Goal: Transaction & Acquisition: Purchase product/service

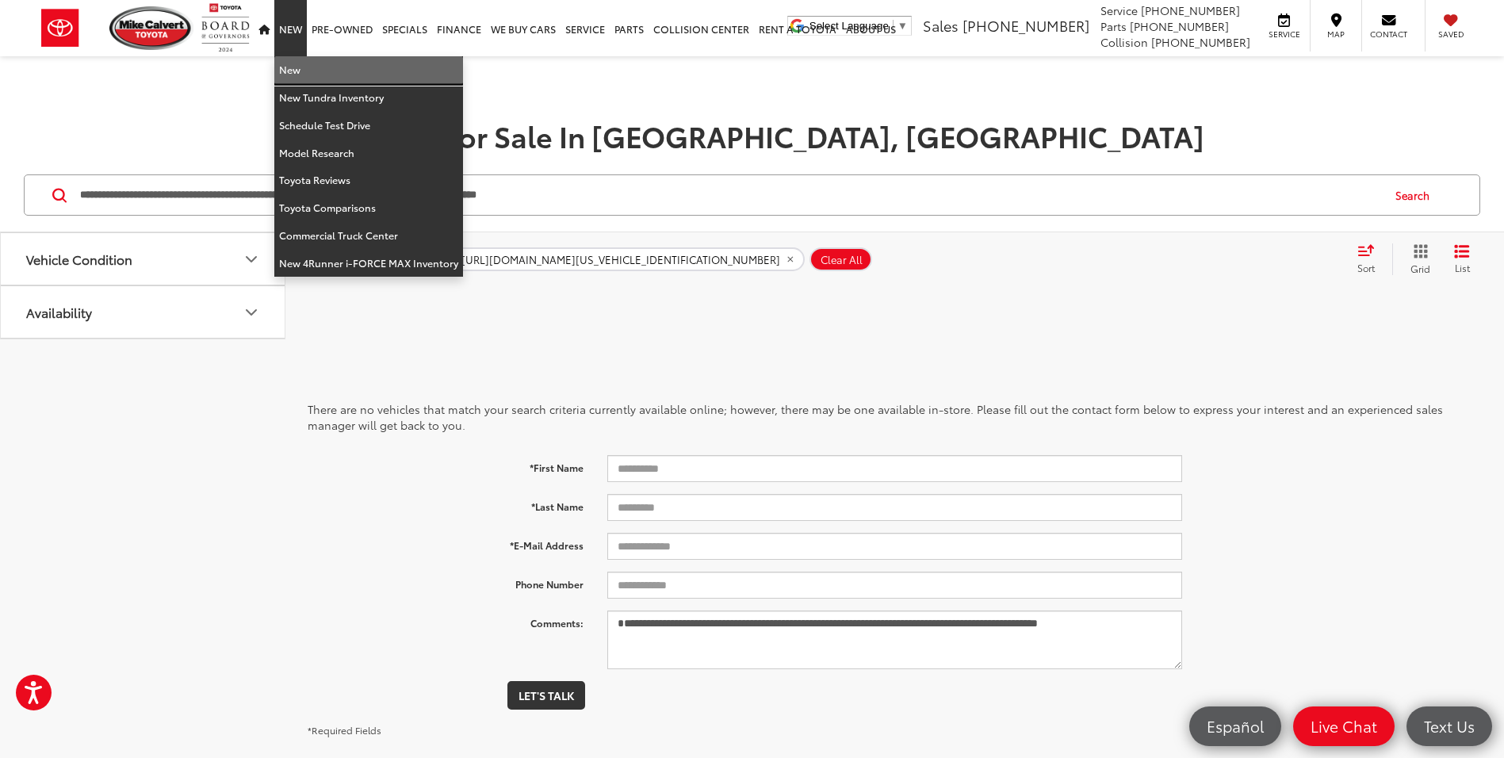
click at [293, 68] on link "New" at bounding box center [368, 70] width 189 height 28
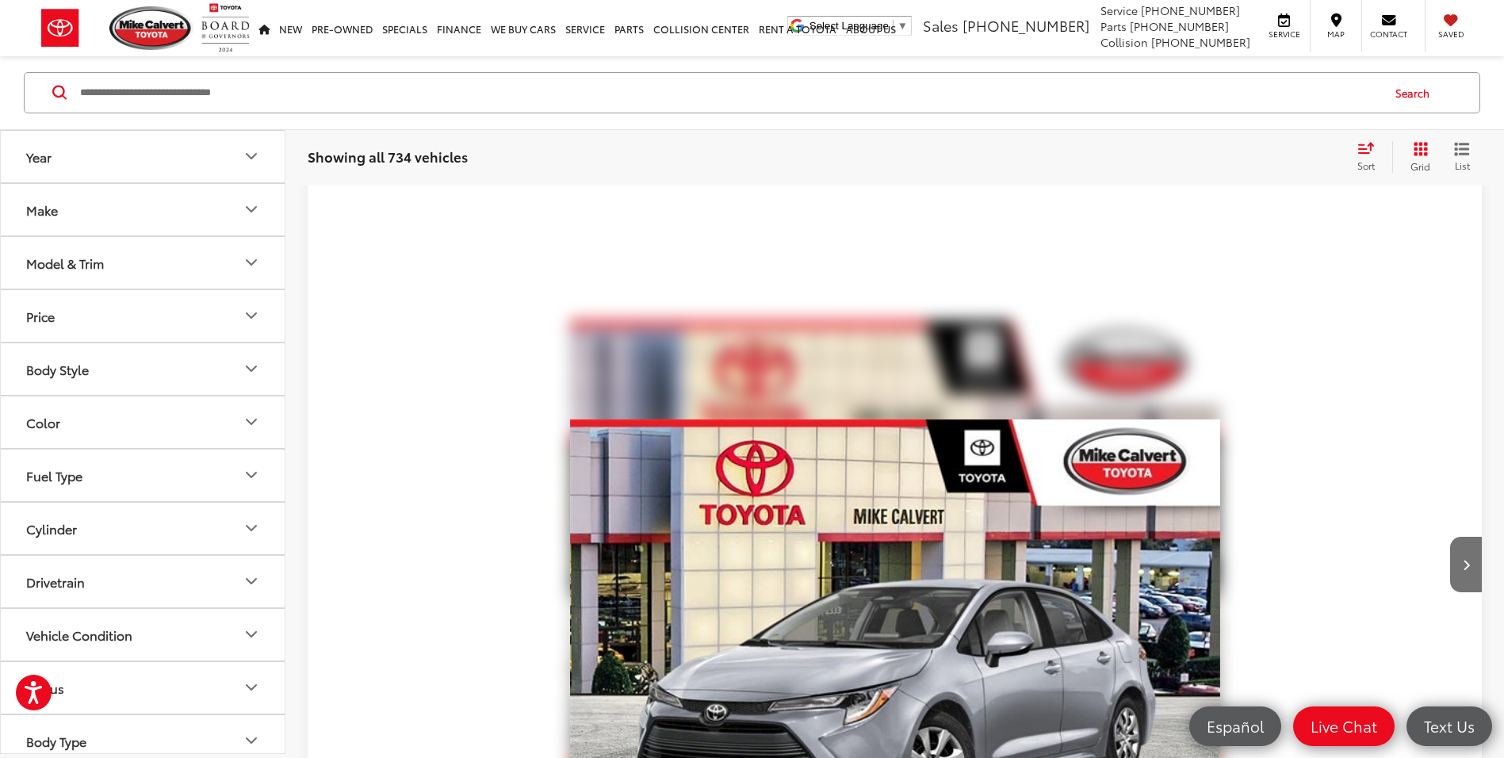
scroll to position [396, 0]
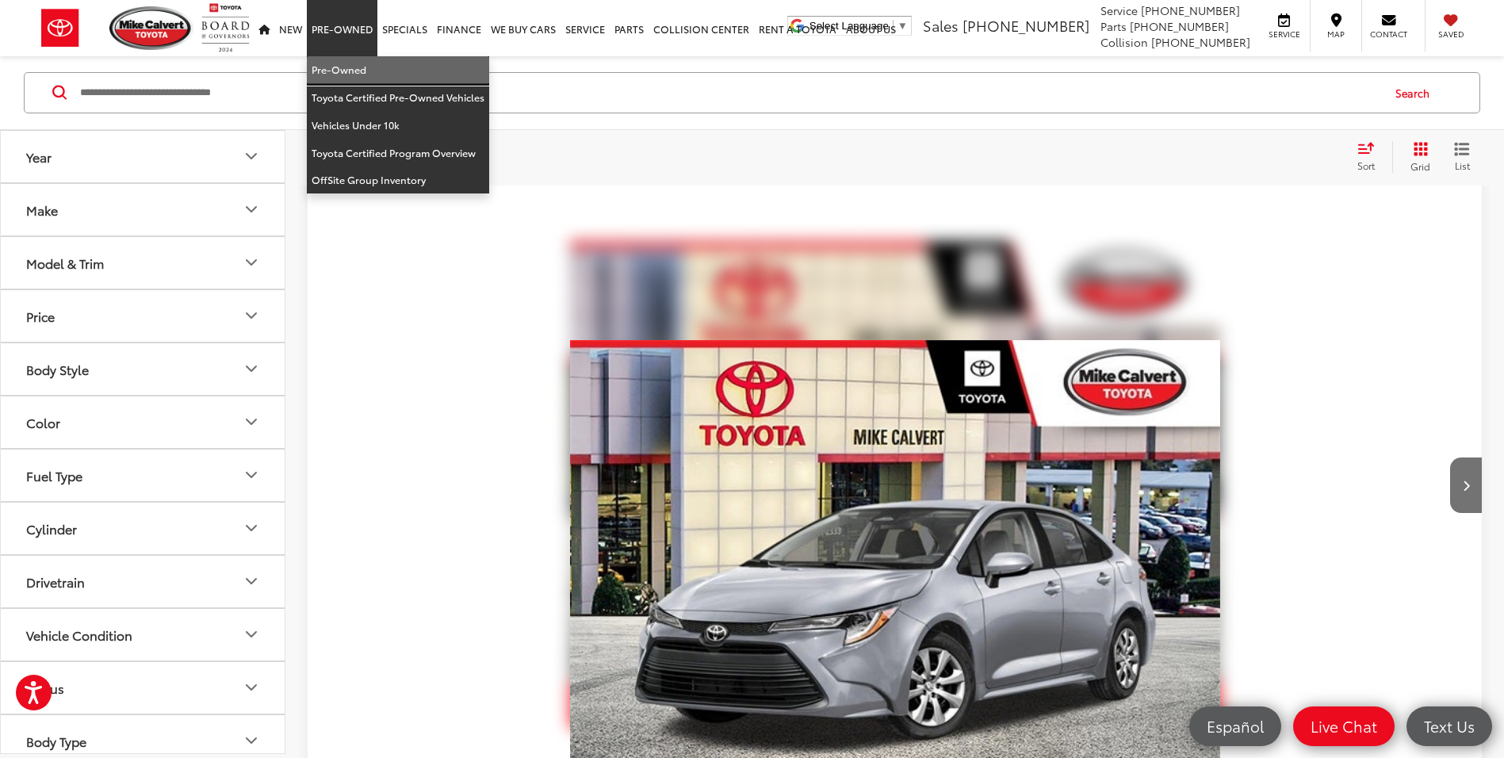
click at [381, 71] on link "Pre-Owned" at bounding box center [398, 70] width 182 height 28
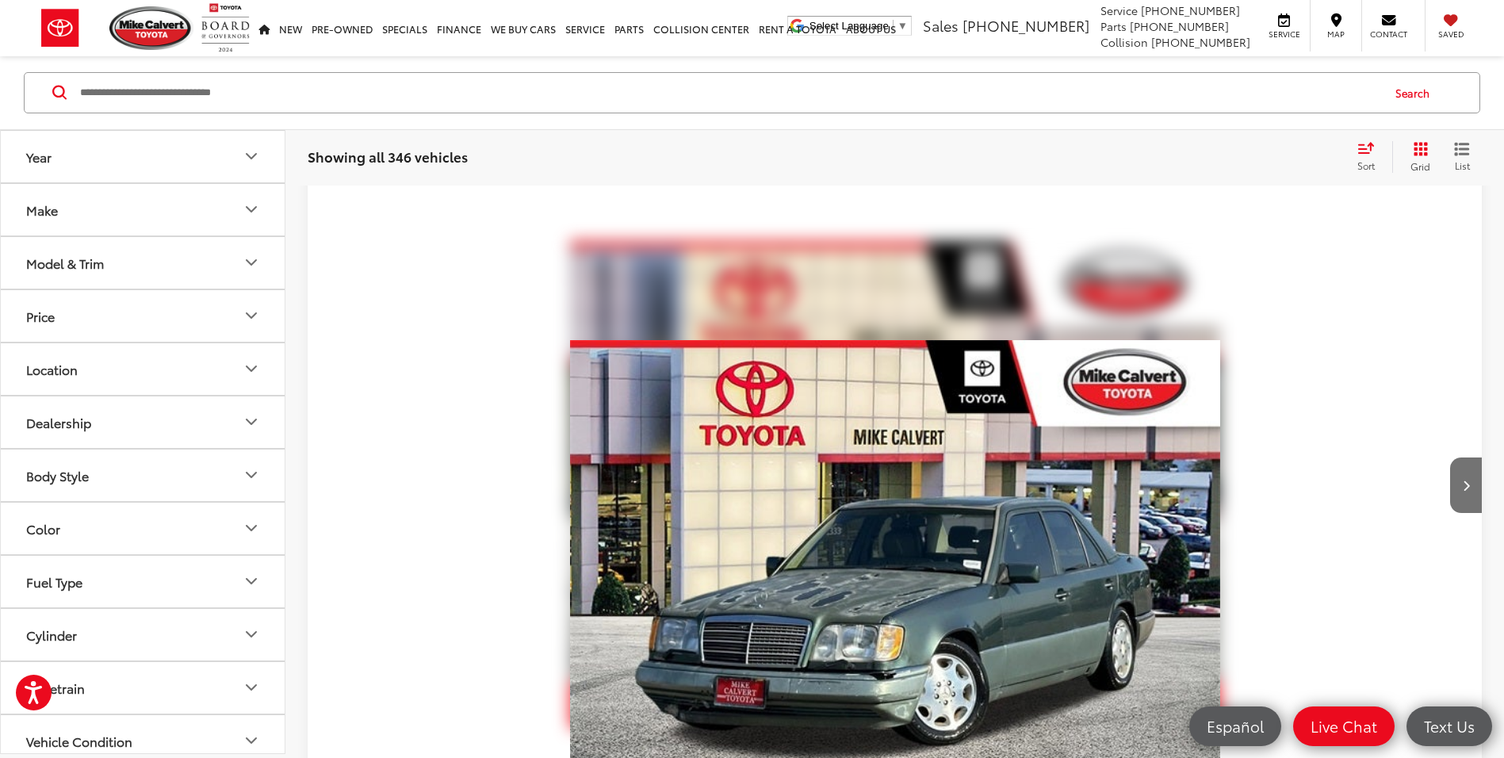
click at [134, 210] on button "Make" at bounding box center [143, 210] width 285 height 52
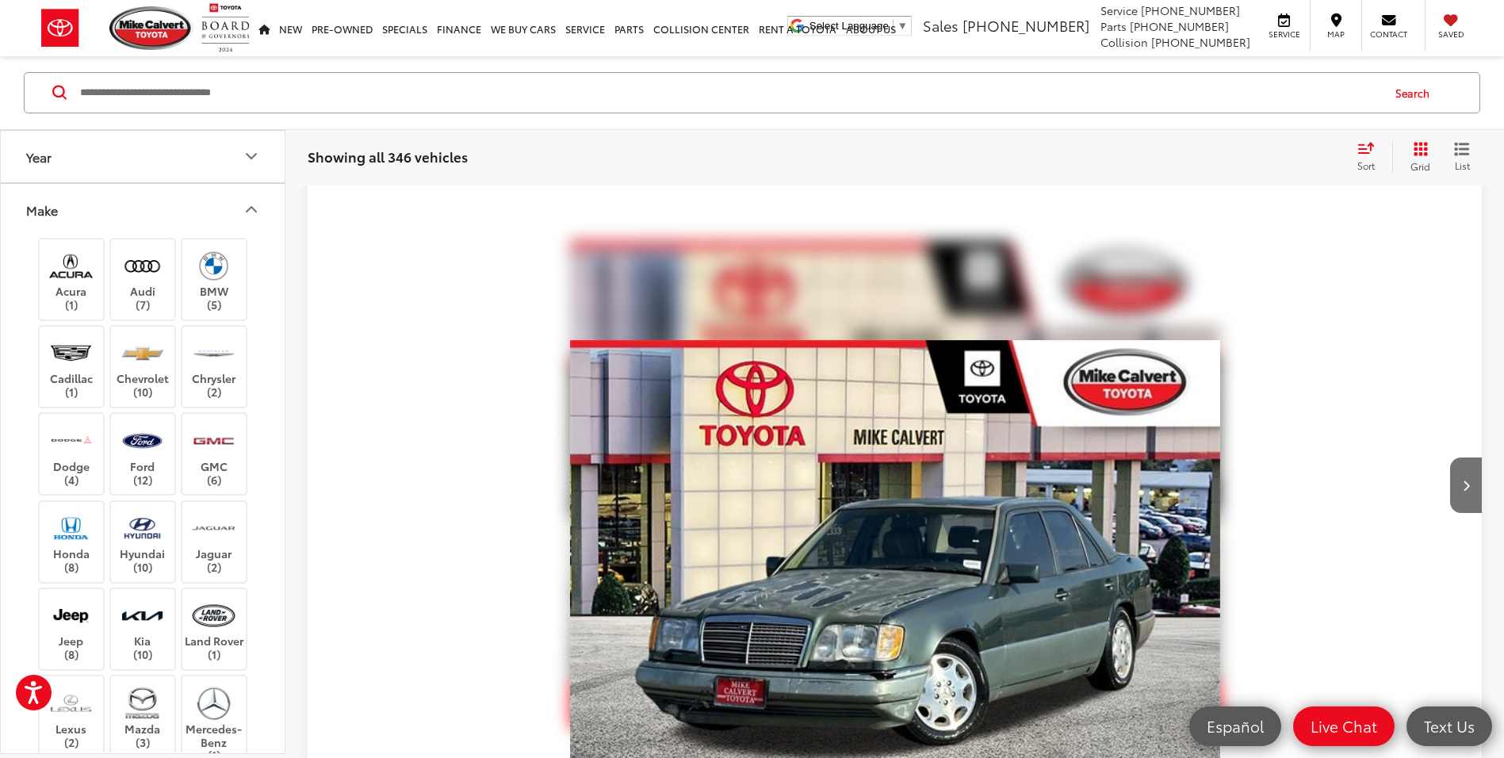
click at [136, 212] on button "Make" at bounding box center [143, 210] width 285 height 52
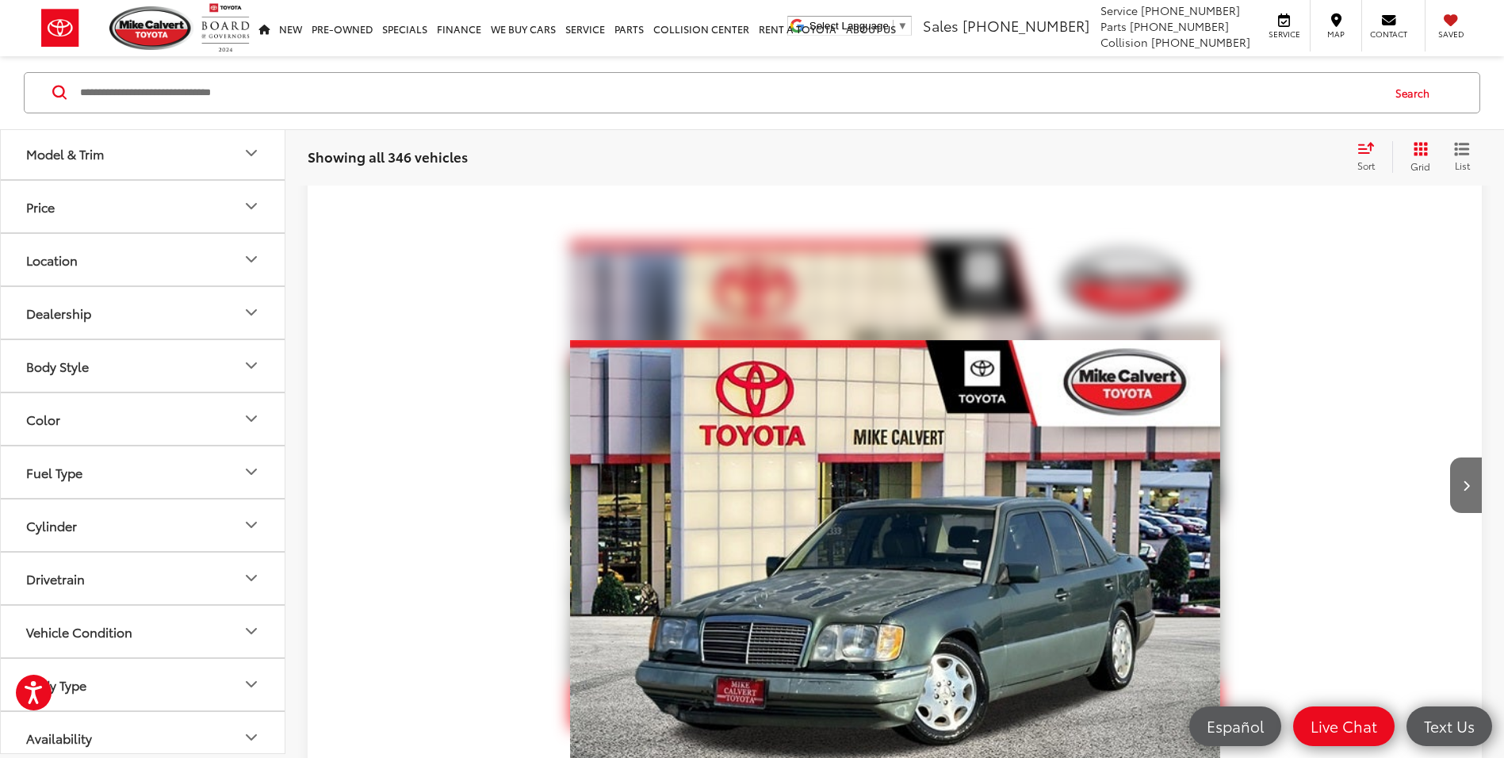
scroll to position [121, 0]
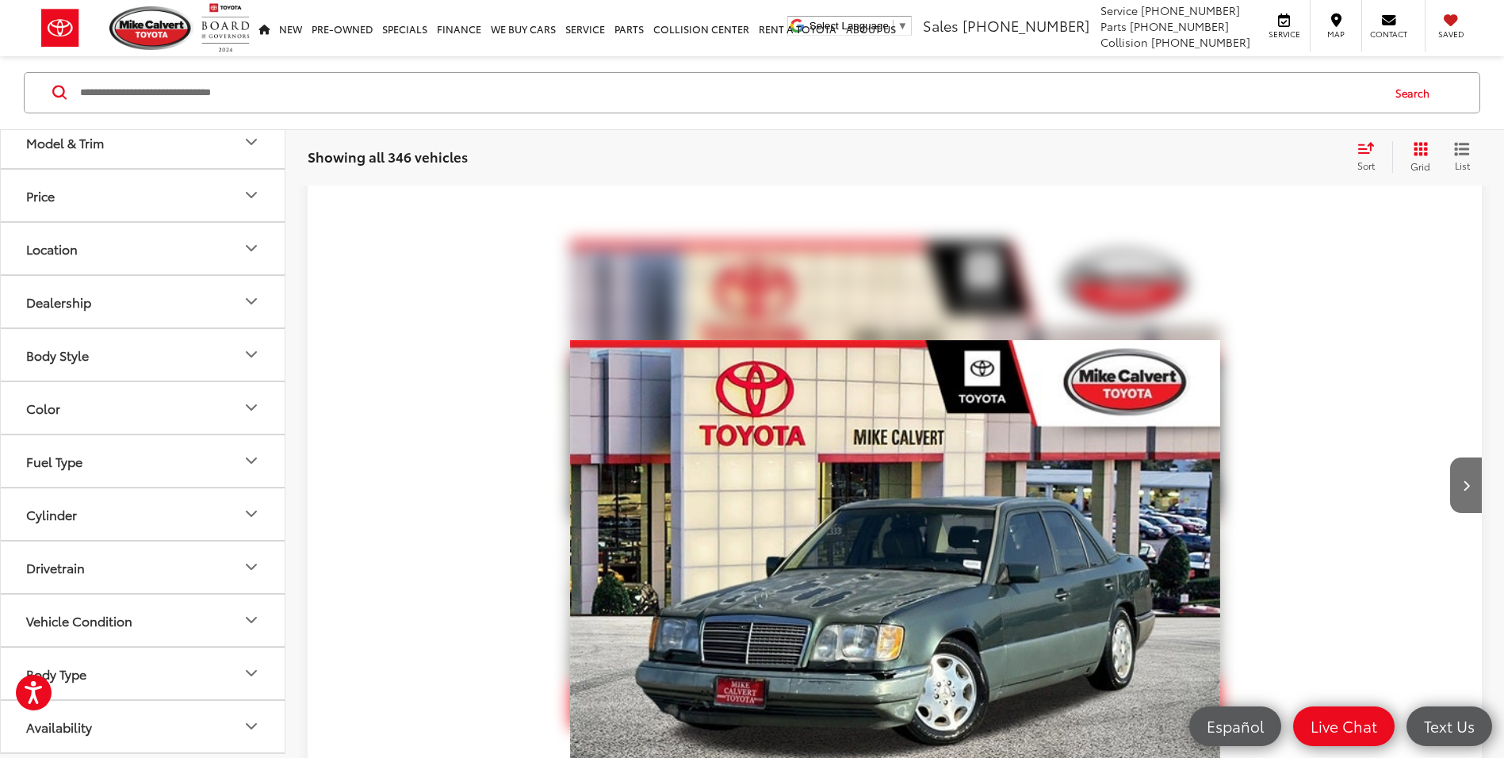
click at [113, 507] on button "Cylinder" at bounding box center [143, 514] width 285 height 52
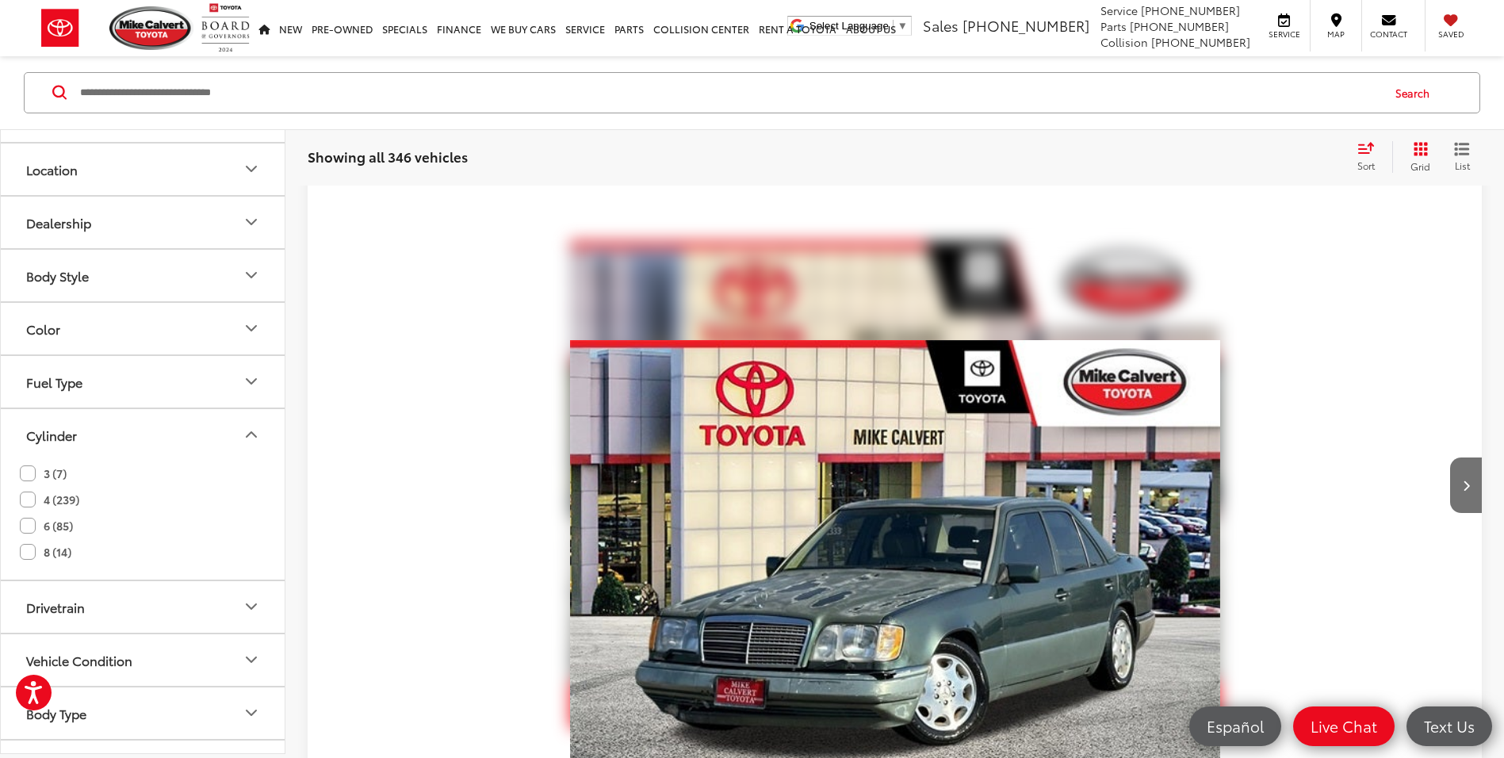
click at [25, 552] on label "8 (14)" at bounding box center [46, 552] width 52 height 26
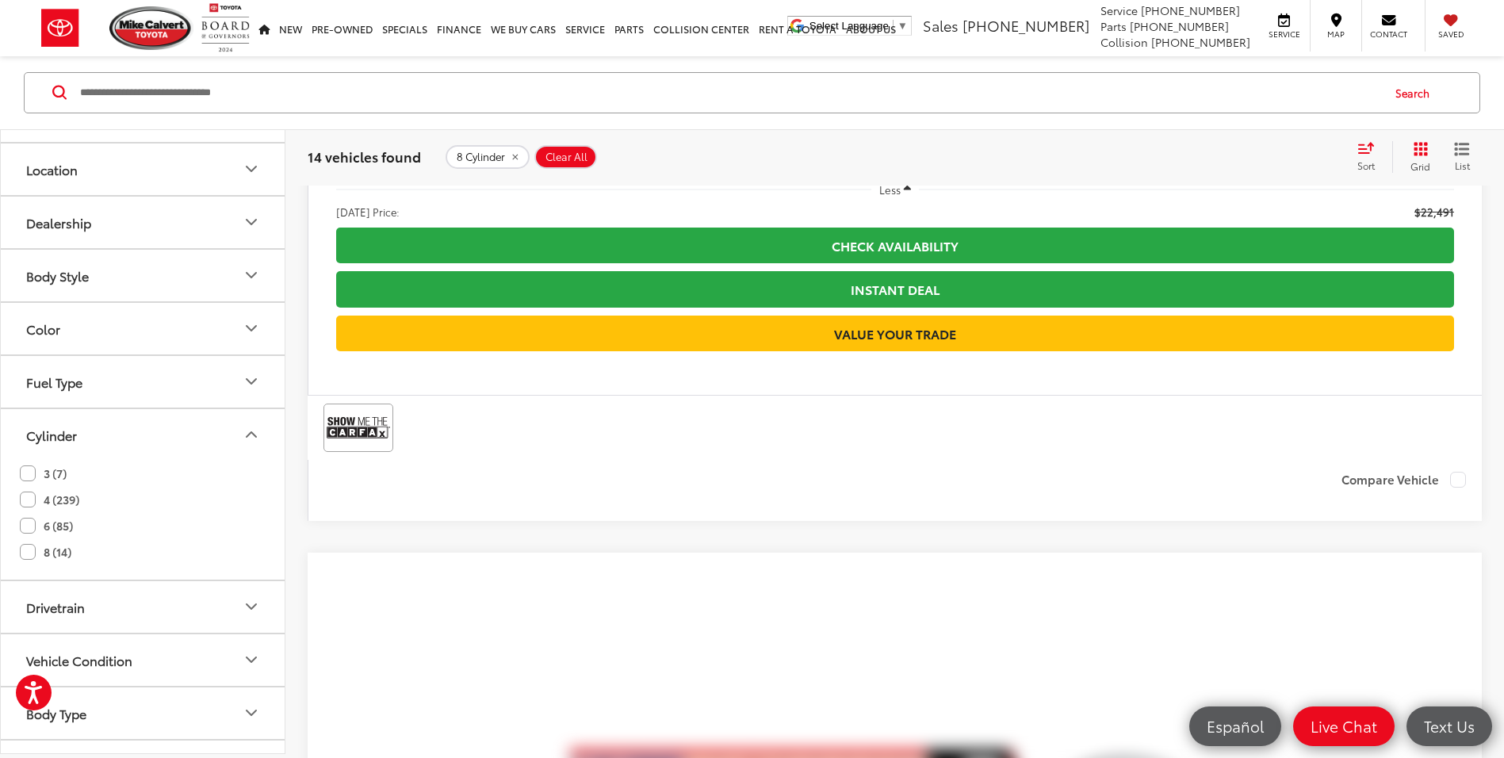
scroll to position [3187, 0]
